Goal: Task Accomplishment & Management: Use online tool/utility

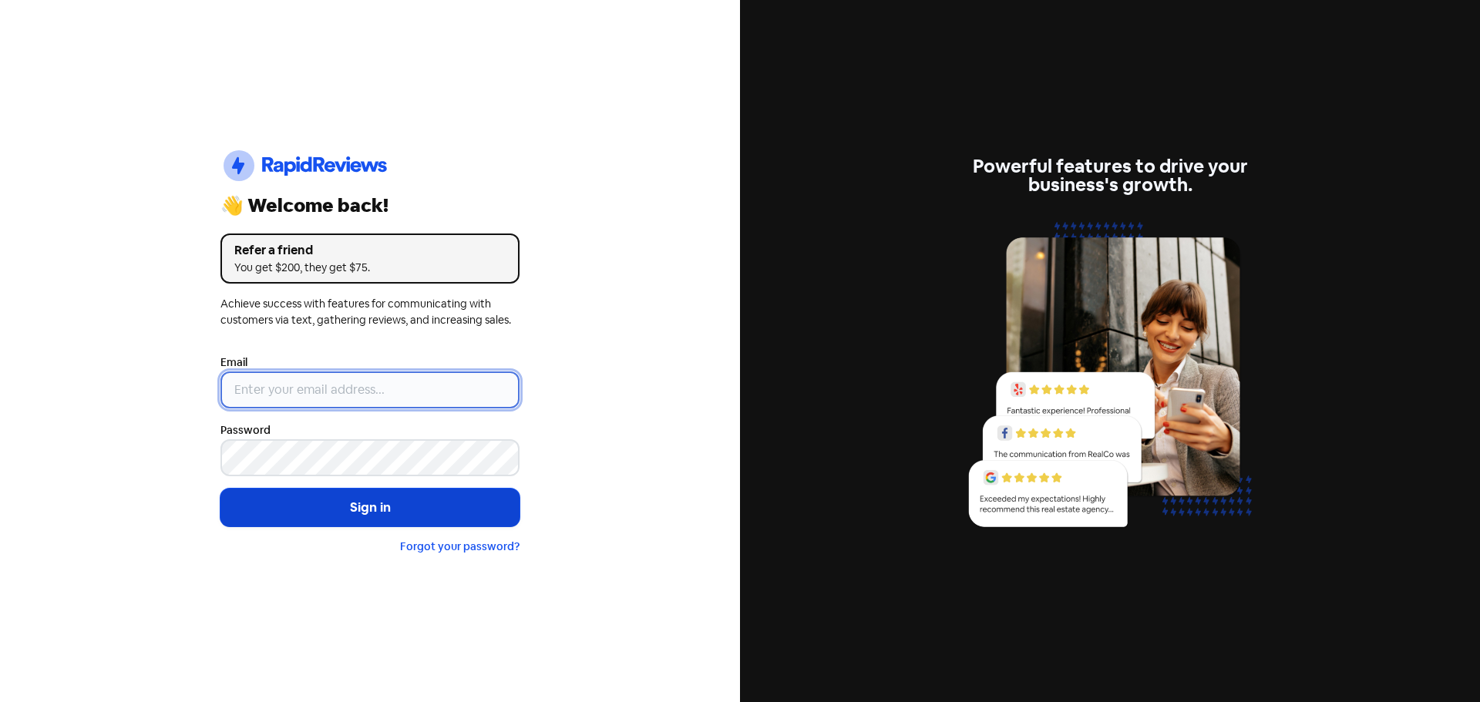
type input "[EMAIL_ADDRESS][DOMAIN_NAME]"
click at [397, 510] on button "Sign in" at bounding box center [369, 508] width 299 height 39
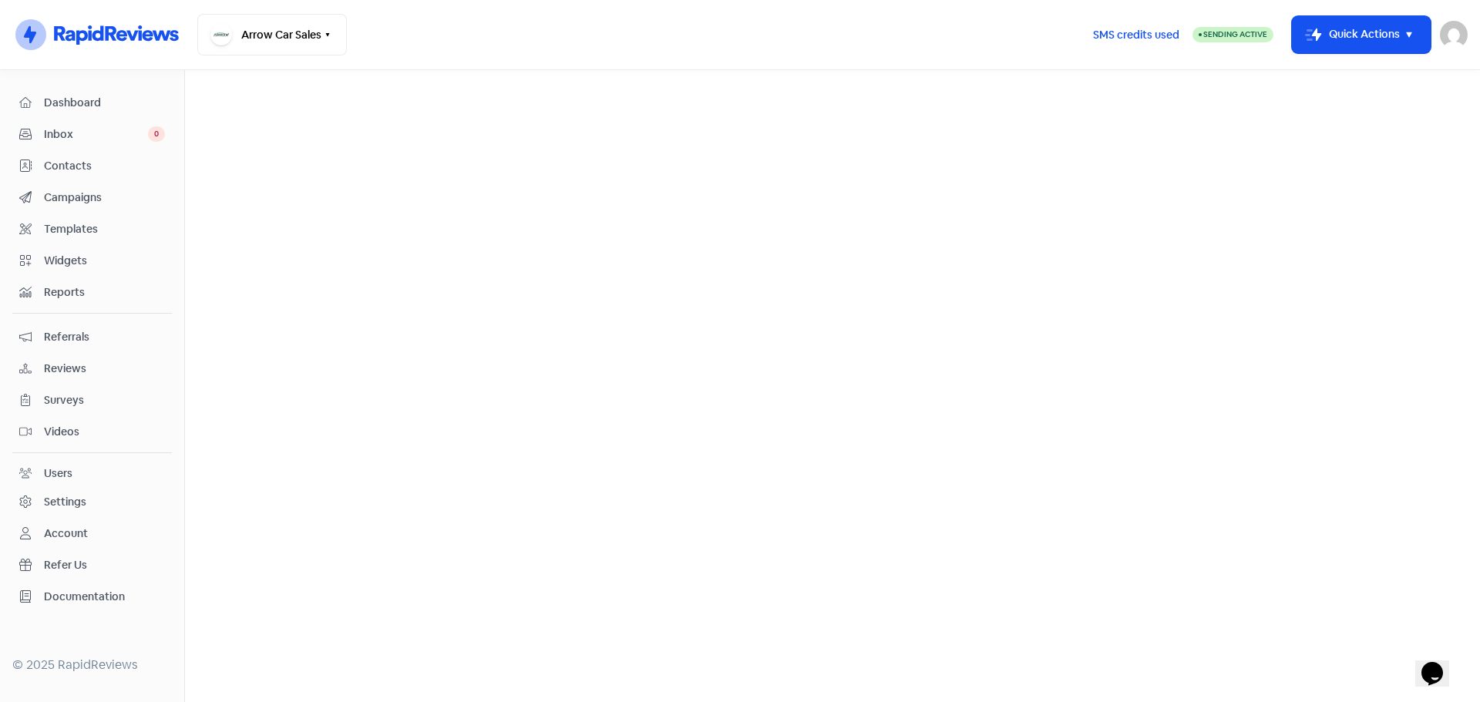
click at [79, 368] on span "Reviews" at bounding box center [104, 369] width 121 height 16
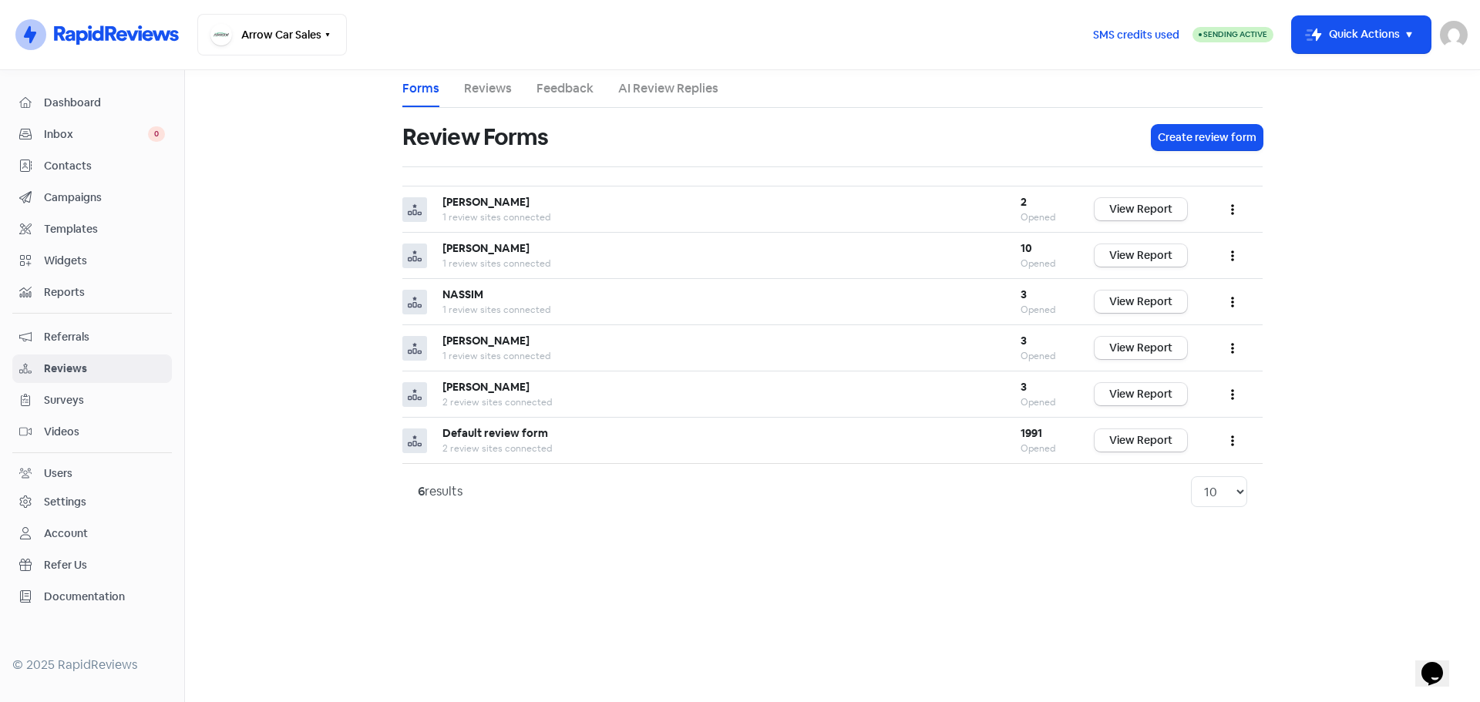
click at [479, 82] on link "Reviews" at bounding box center [488, 88] width 48 height 18
